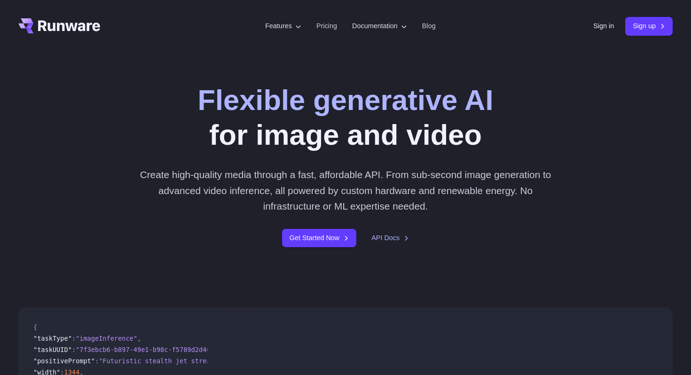
click at [603, 36] on header "Features Tasks Image generation Video generation Sonic Inference Engine™ Models…" at bounding box center [345, 26] width 677 height 53
click at [603, 29] on link "Sign in" at bounding box center [603, 26] width 21 height 11
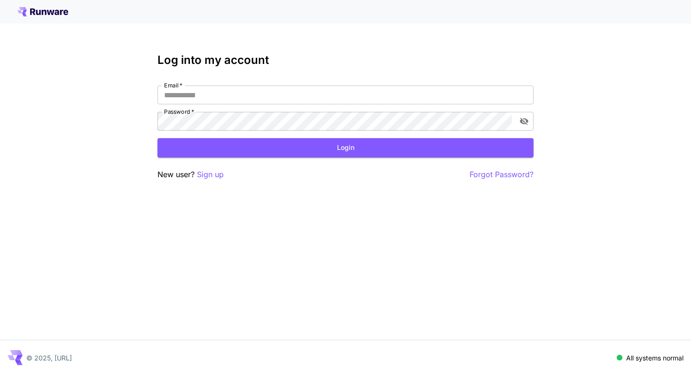
type input "**********"
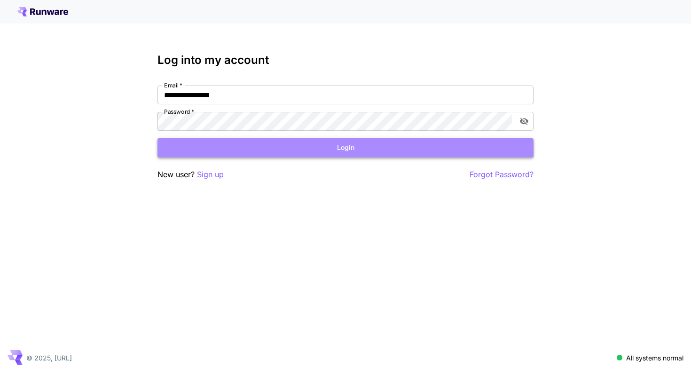
click at [293, 157] on button "Login" at bounding box center [345, 147] width 376 height 19
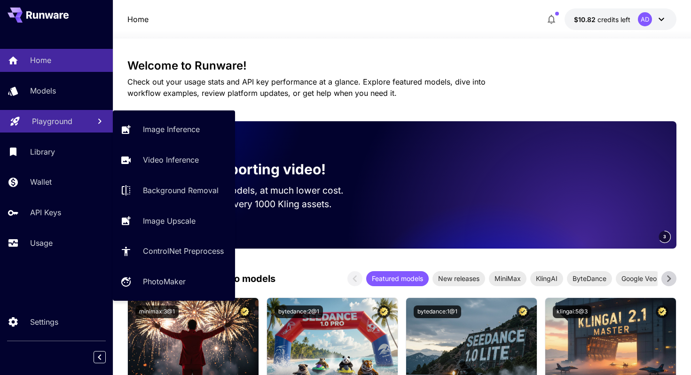
click at [50, 121] on p "Playground" at bounding box center [52, 121] width 40 height 11
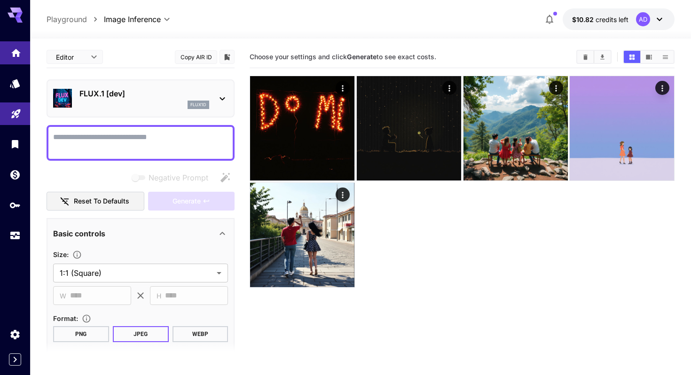
click at [10, 63] on link at bounding box center [15, 52] width 30 height 23
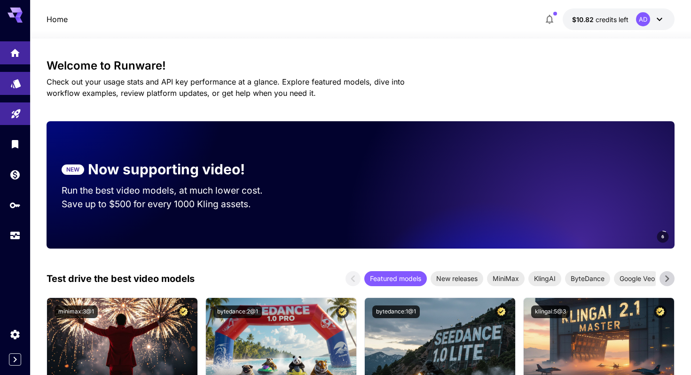
click at [22, 86] on link at bounding box center [15, 83] width 30 height 23
